Goal: Task Accomplishment & Management: Use online tool/utility

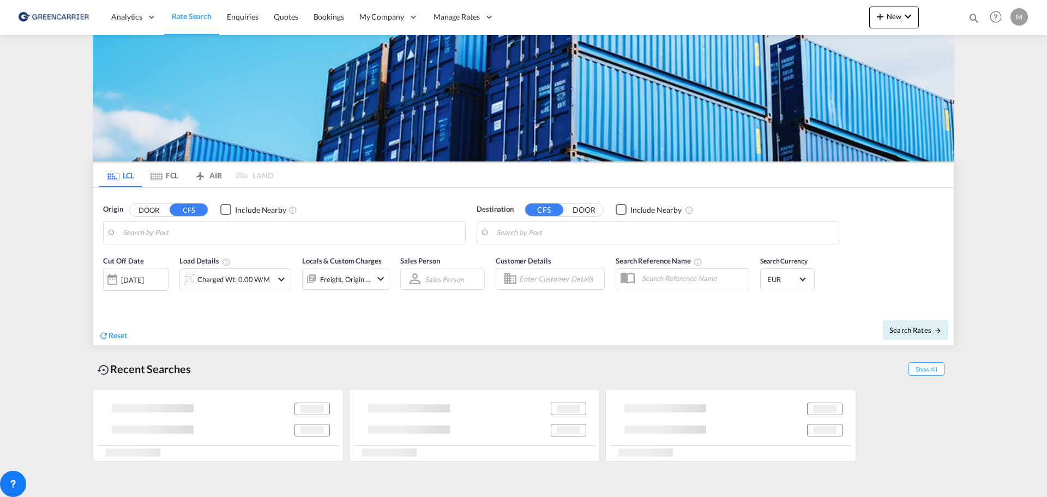
type input "Xiamen Pt, FJ, CNXMG"
type input "[GEOGRAPHIC_DATA] ([GEOGRAPHIC_DATA]), [GEOGRAPHIC_DATA]"
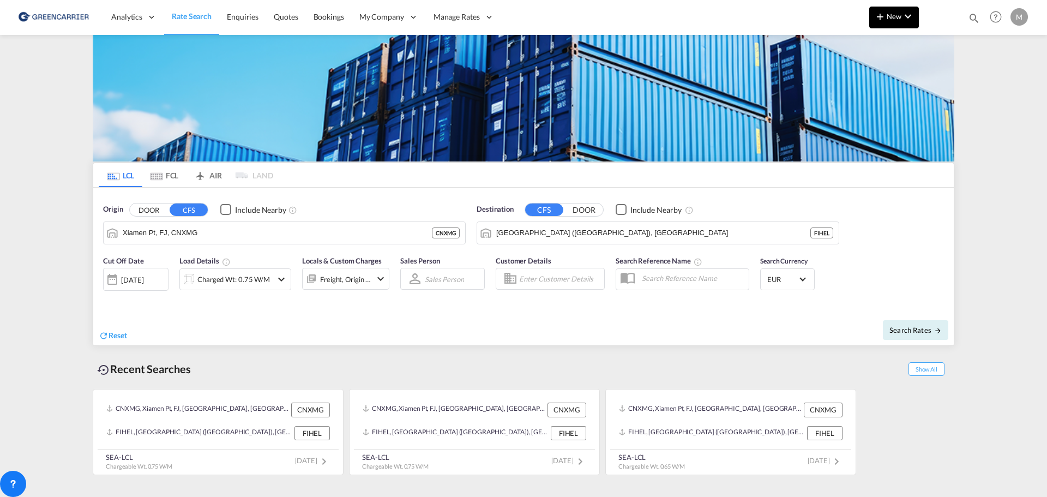
click at [887, 17] on span "New" at bounding box center [894, 16] width 41 height 9
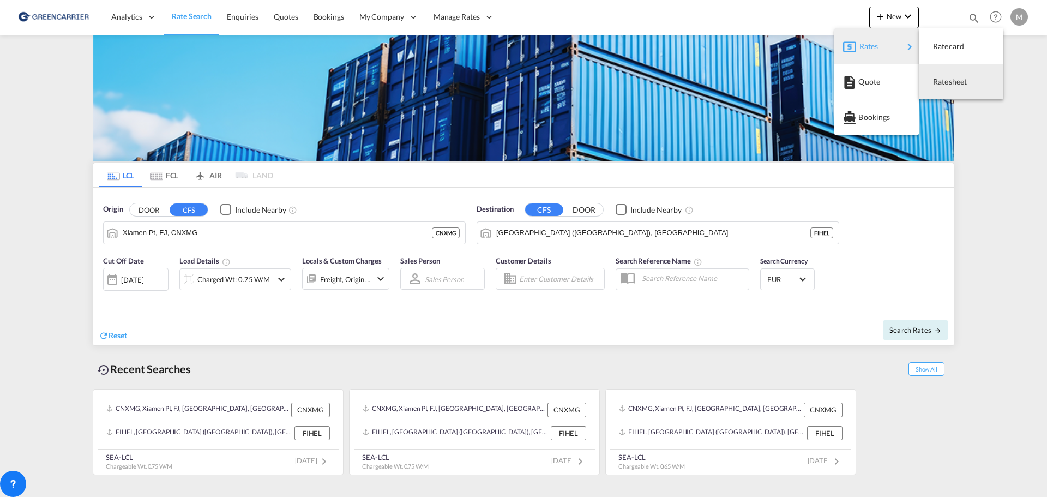
click at [945, 80] on span "Ratesheet" at bounding box center [939, 82] width 12 height 22
